Goal: Task Accomplishment & Management: Complete application form

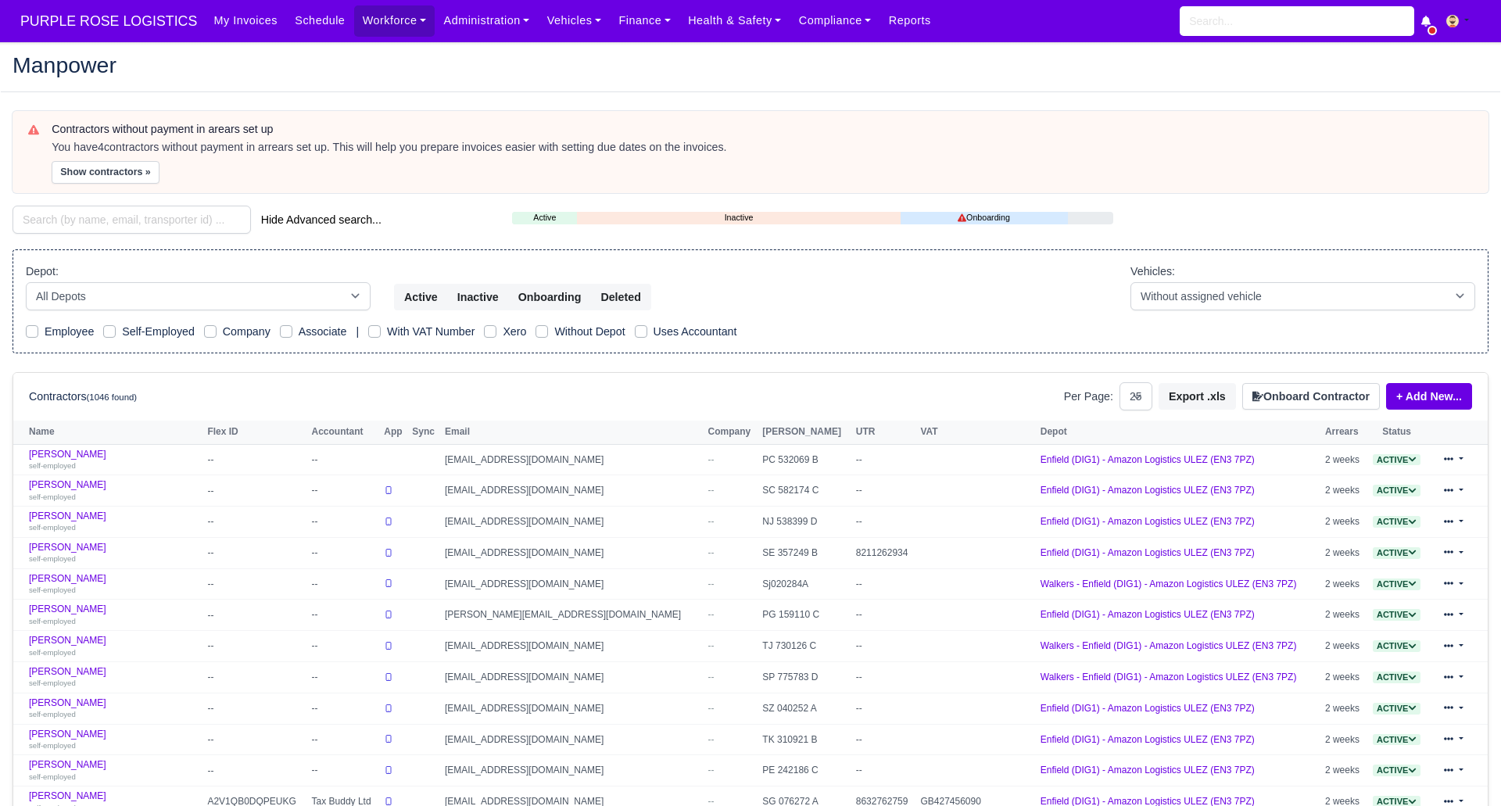
select select "25"
click at [1311, 396] on button "Onboard Contractor" at bounding box center [1311, 396] width 138 height 27
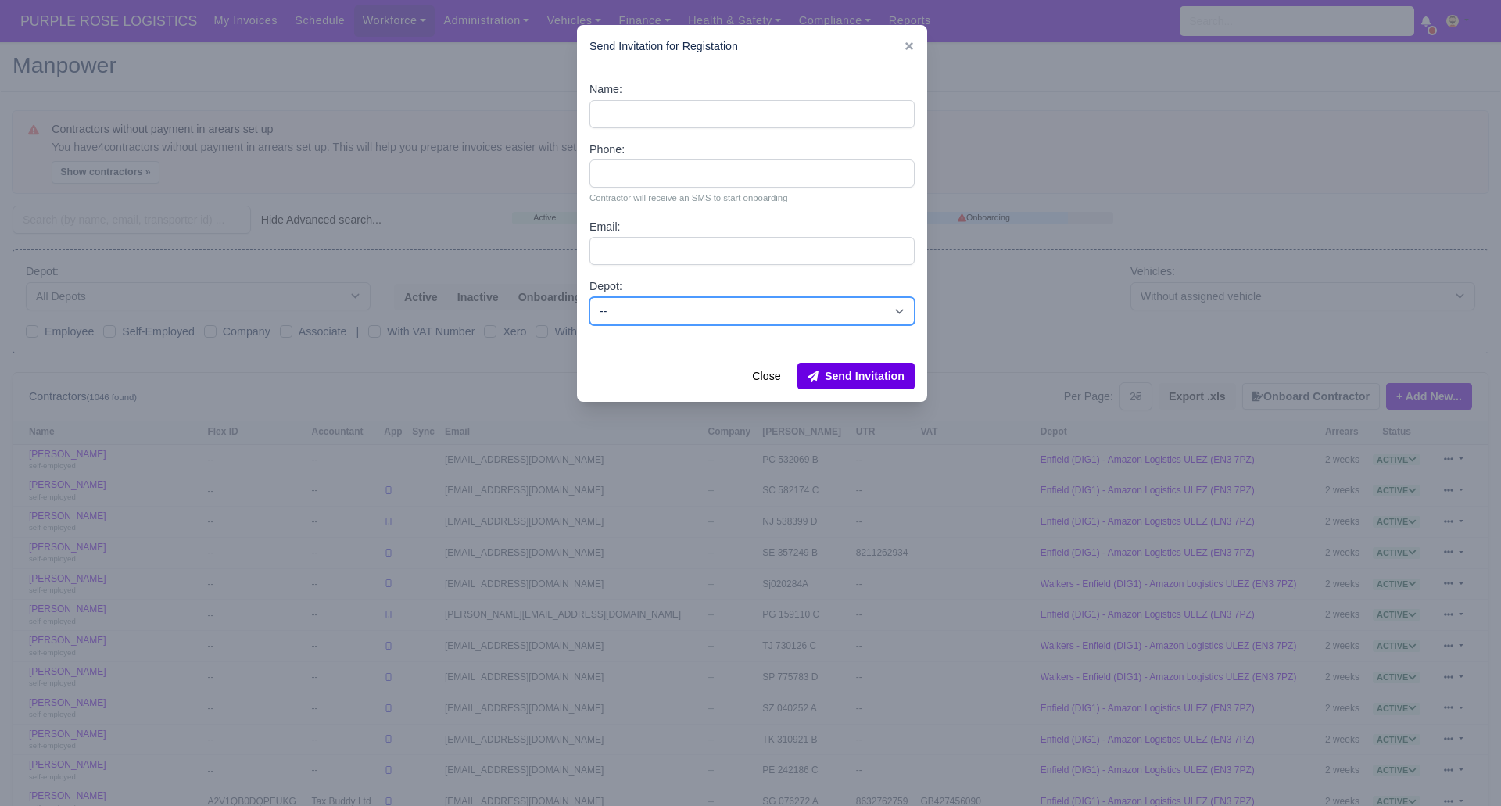
click at [740, 317] on select "-- Enfield (DIG1) - Amazon Logistics ULEZ (EN3 7PZ) Harlow (DHW1) - Amazon Logi…" at bounding box center [752, 311] width 325 height 28
select select "1"
click at [590, 297] on select "-- Enfield (DIG1) - Amazon Logistics ULEZ (EN3 7PZ) Harlow (DHW1) - Amazon Logi…" at bounding box center [752, 311] width 325 height 28
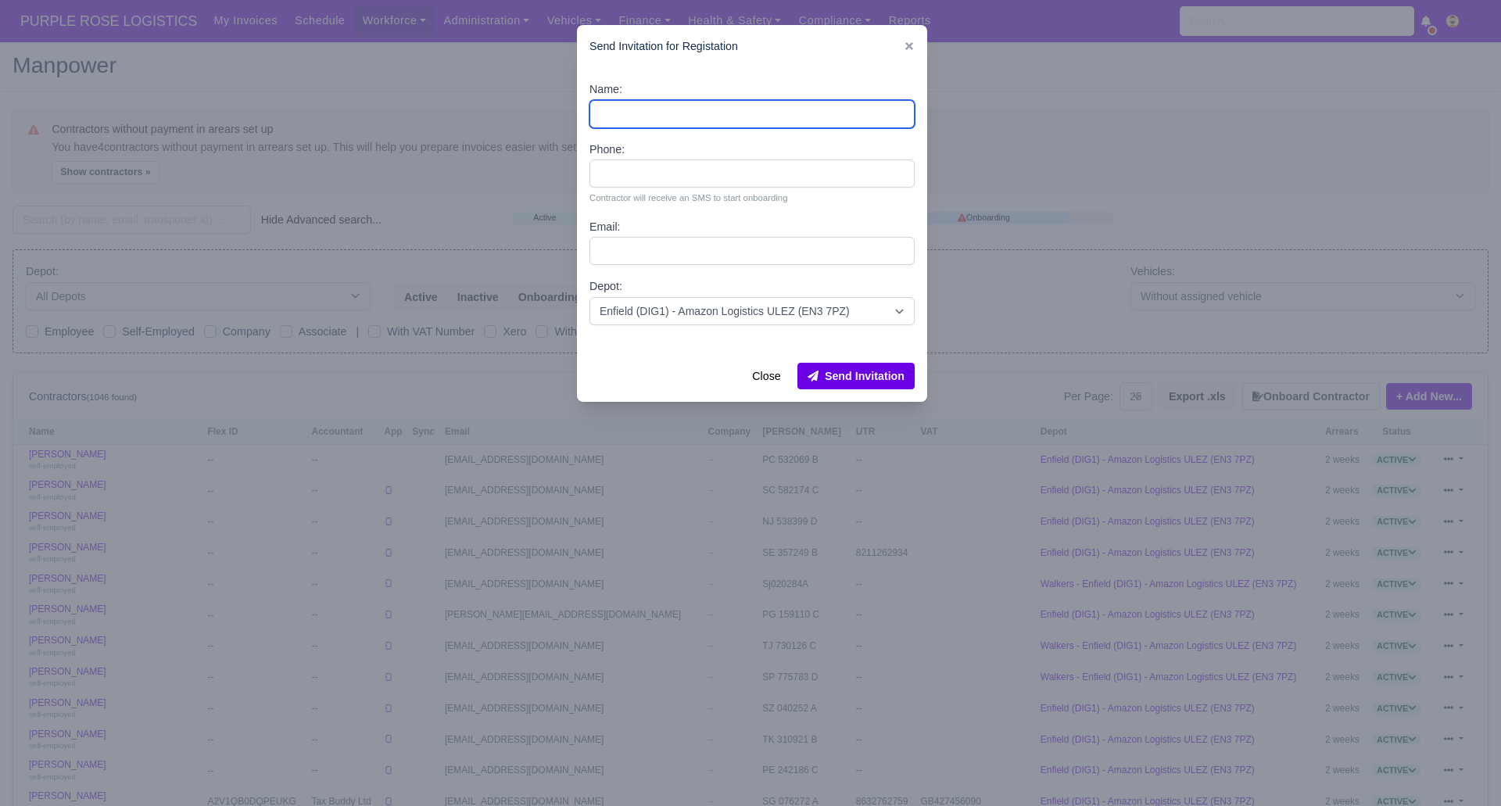
click at [665, 103] on input "Name:" at bounding box center [752, 114] width 325 height 28
paste input "[PERSON_NAME]"
type input "[PERSON_NAME]"
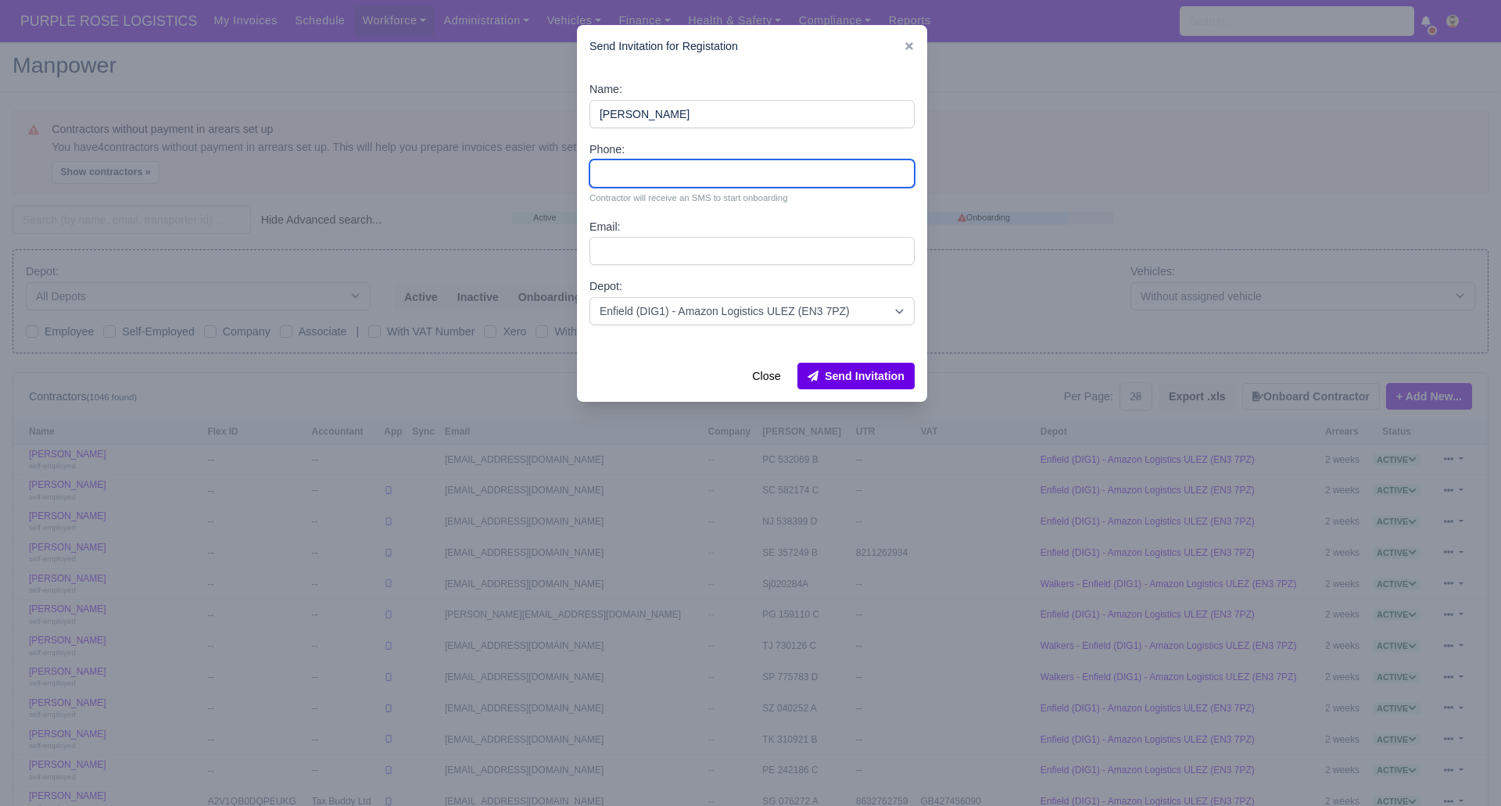
click at [638, 170] on input "Phone:" at bounding box center [752, 173] width 325 height 28
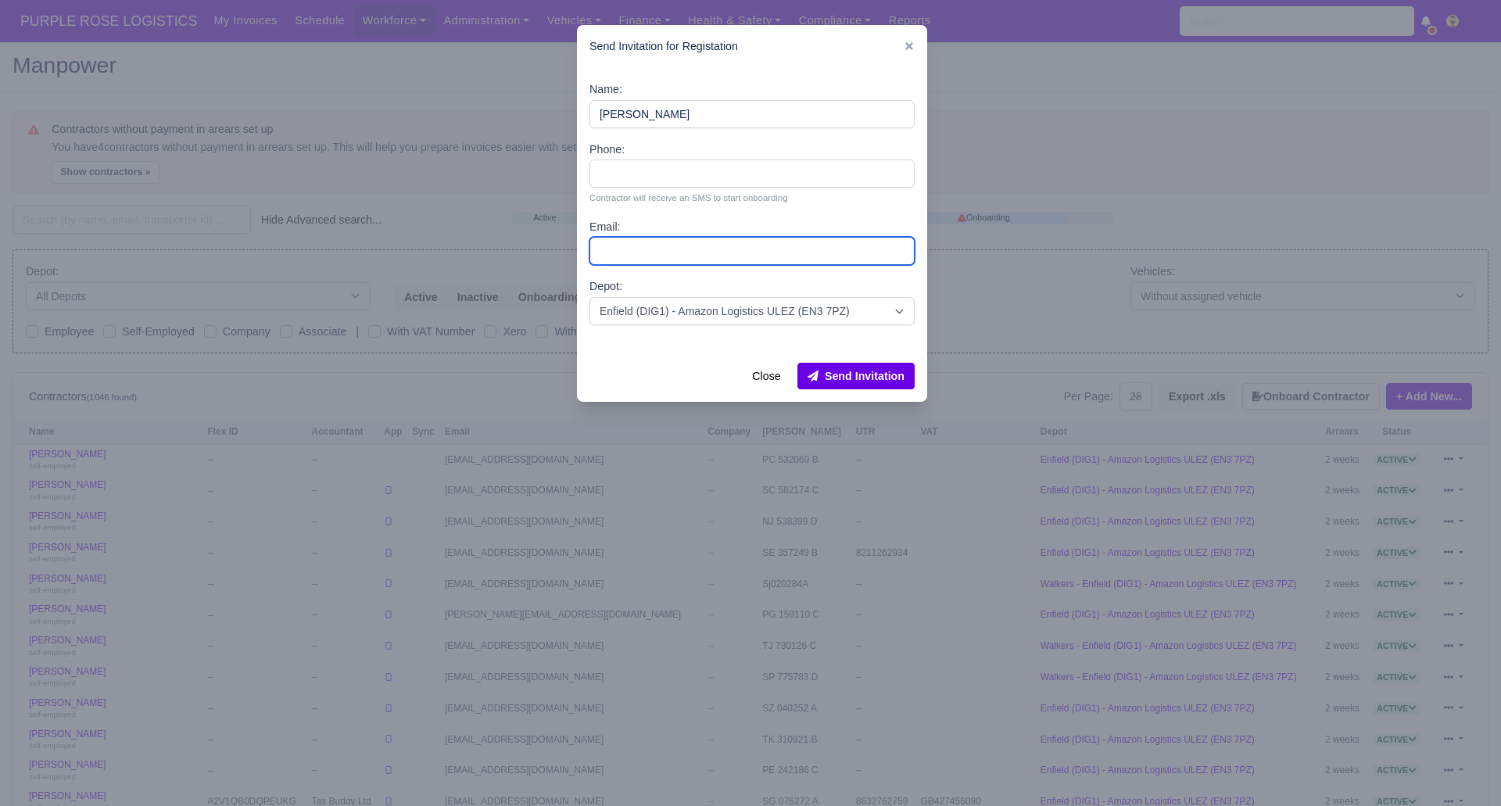
click at [636, 249] on input "Email:" at bounding box center [752, 251] width 325 height 28
paste input "[EMAIL_ADDRESS][DOMAIN_NAME] M"
type input "[EMAIL_ADDRESS][DOMAIN_NAME] M"
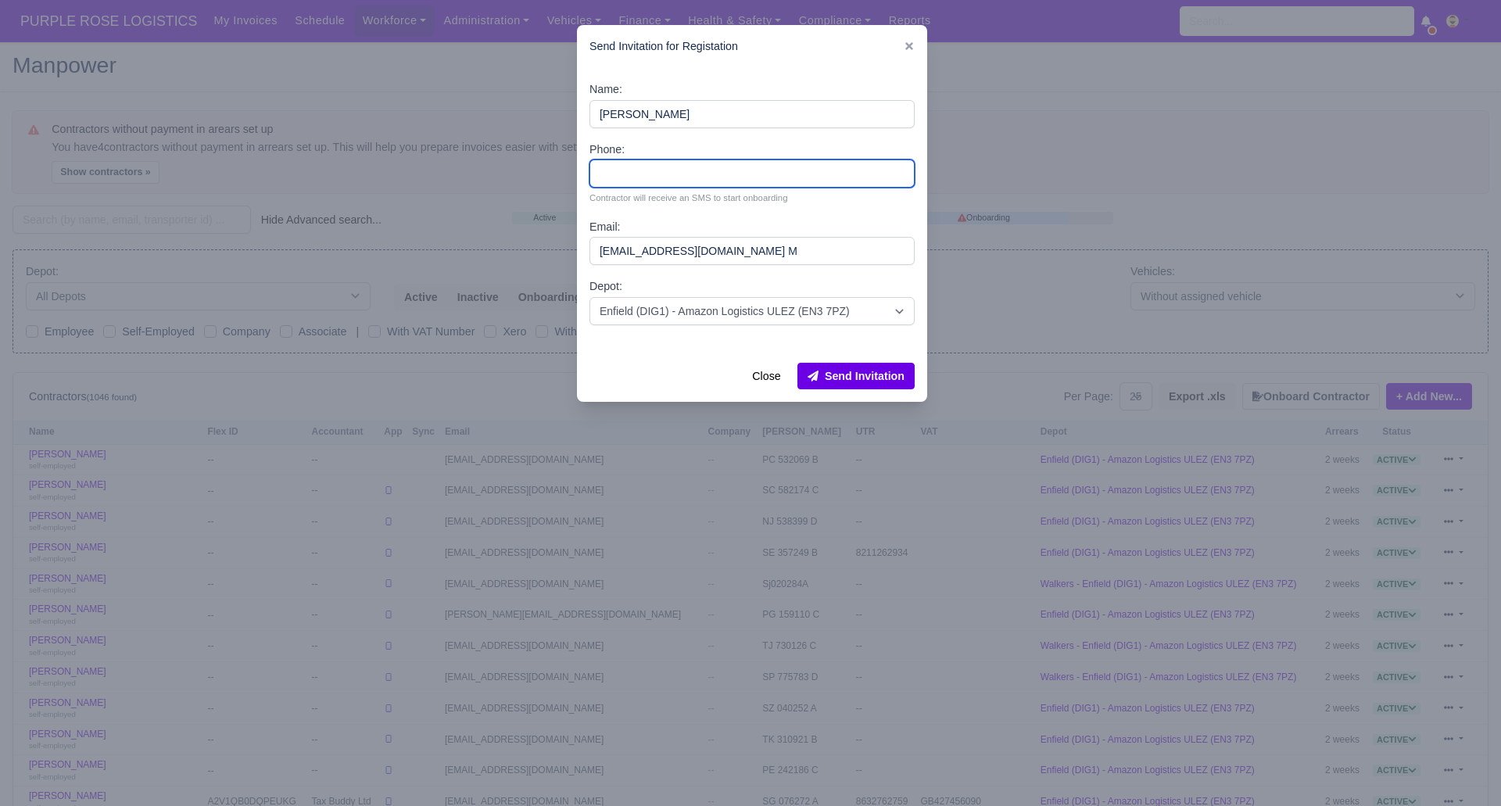
click at [651, 170] on input "Phone:" at bounding box center [752, 173] width 325 height 28
click at [661, 174] on input "Phone:" at bounding box center [752, 173] width 325 height 28
drag, startPoint x: 373, startPoint y: 118, endPoint x: 379, endPoint y: 130, distance: 13.3
click at [378, 133] on div at bounding box center [750, 403] width 1501 height 806
